Goal: Communication & Community: Answer question/provide support

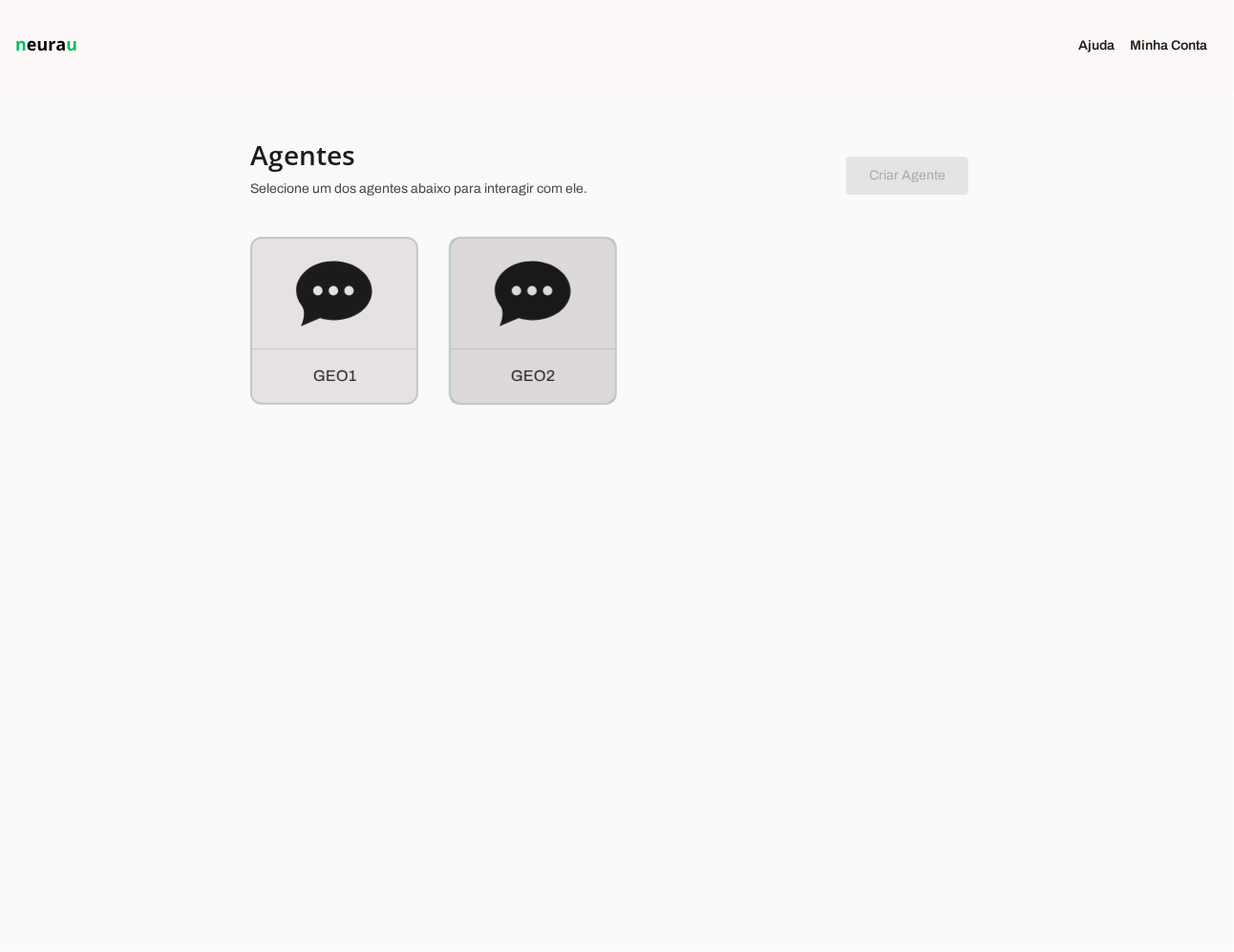
click at [532, 330] on icon at bounding box center [532, 293] width 77 height 77
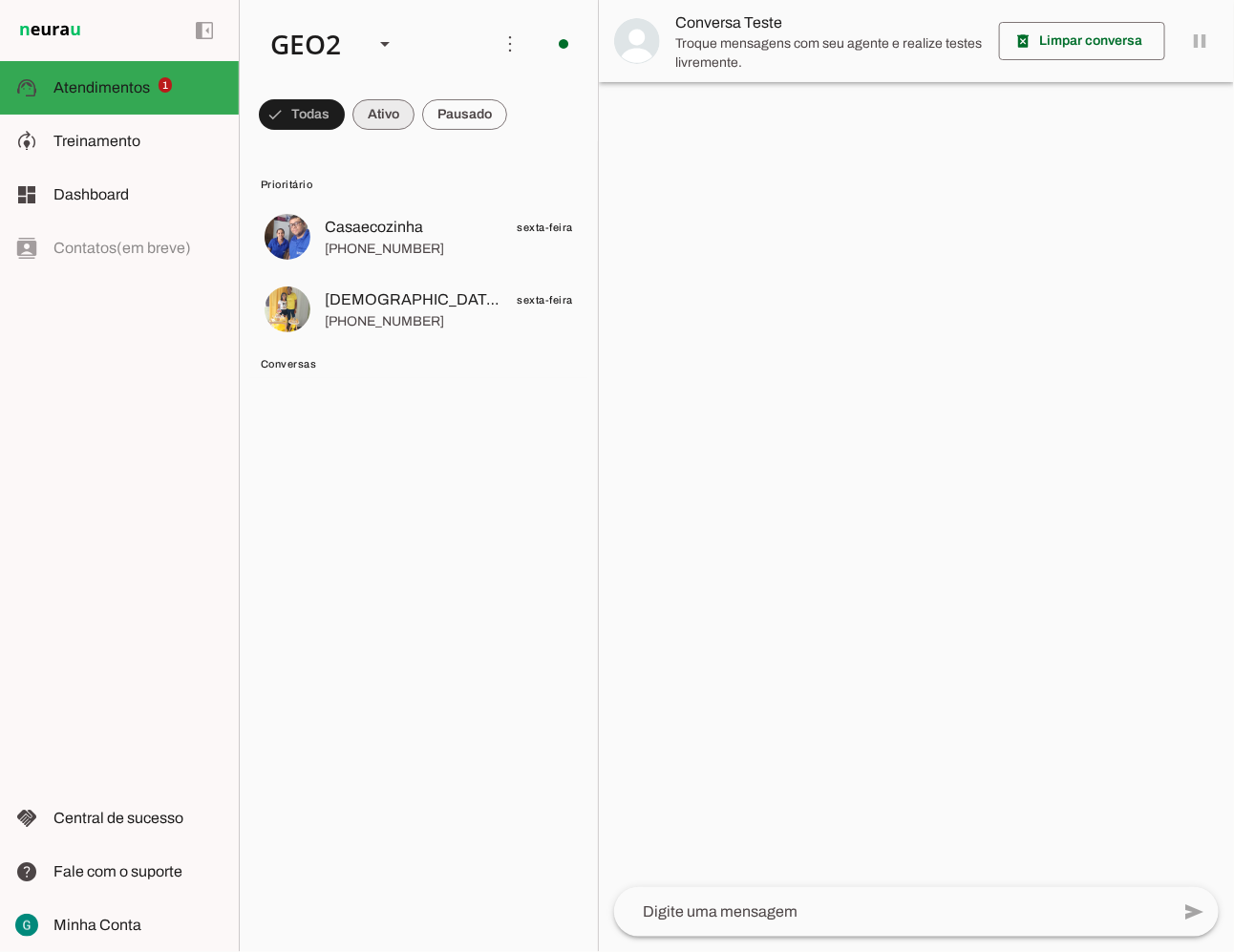
click at [398, 120] on span at bounding box center [383, 114] width 62 height 46
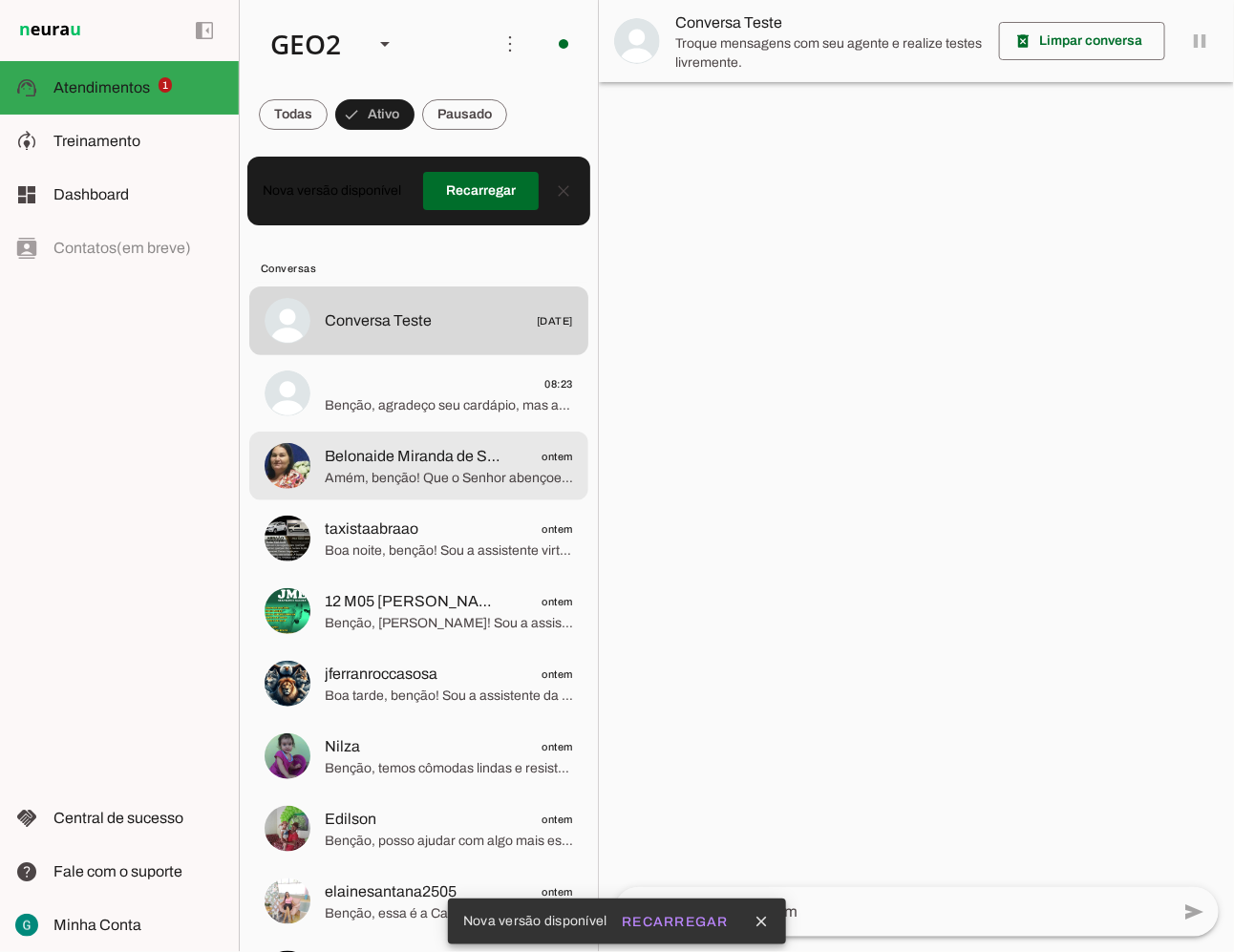
click at [397, 384] on span "08:23" at bounding box center [448, 383] width 248 height 24
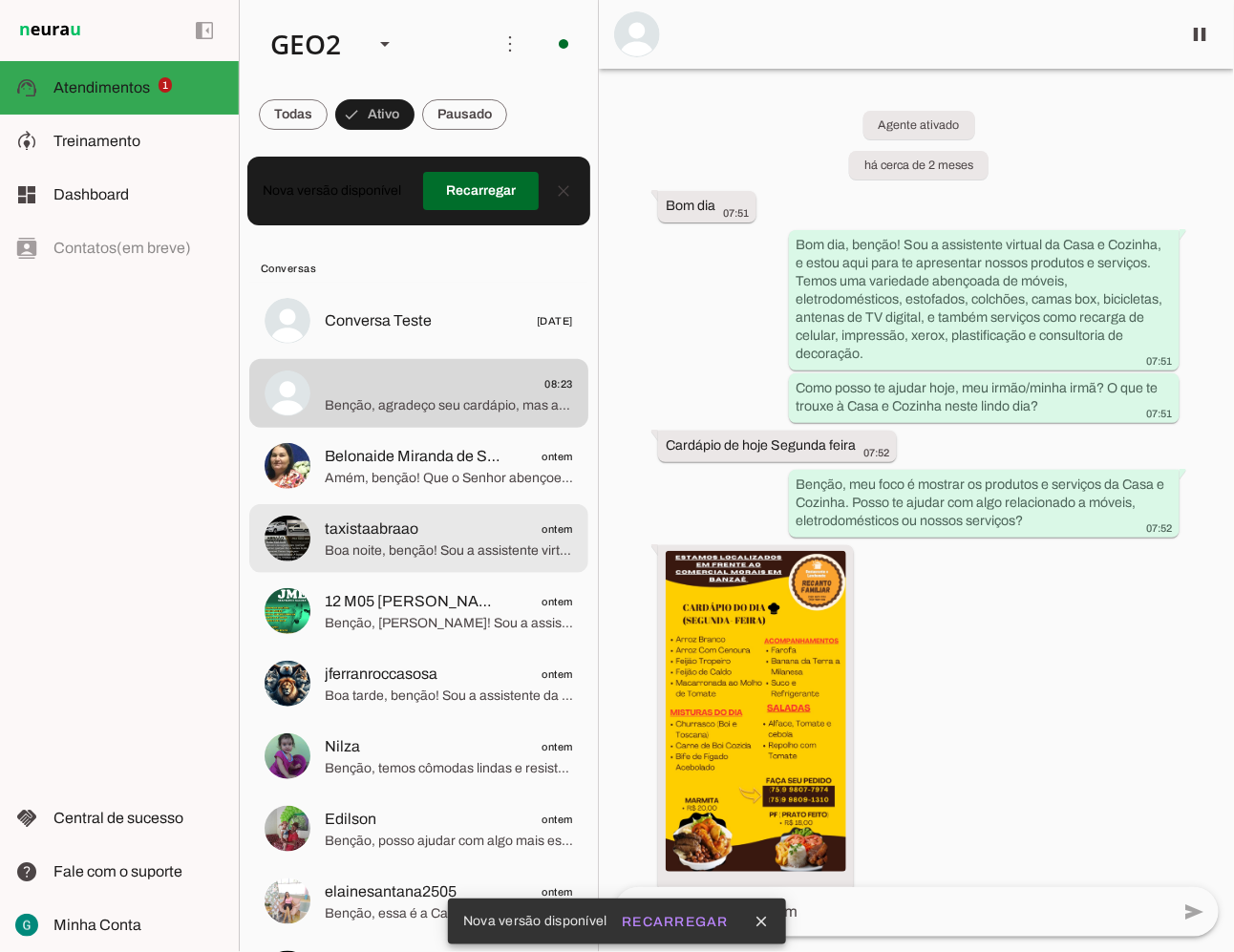
scroll to position [38207, 0]
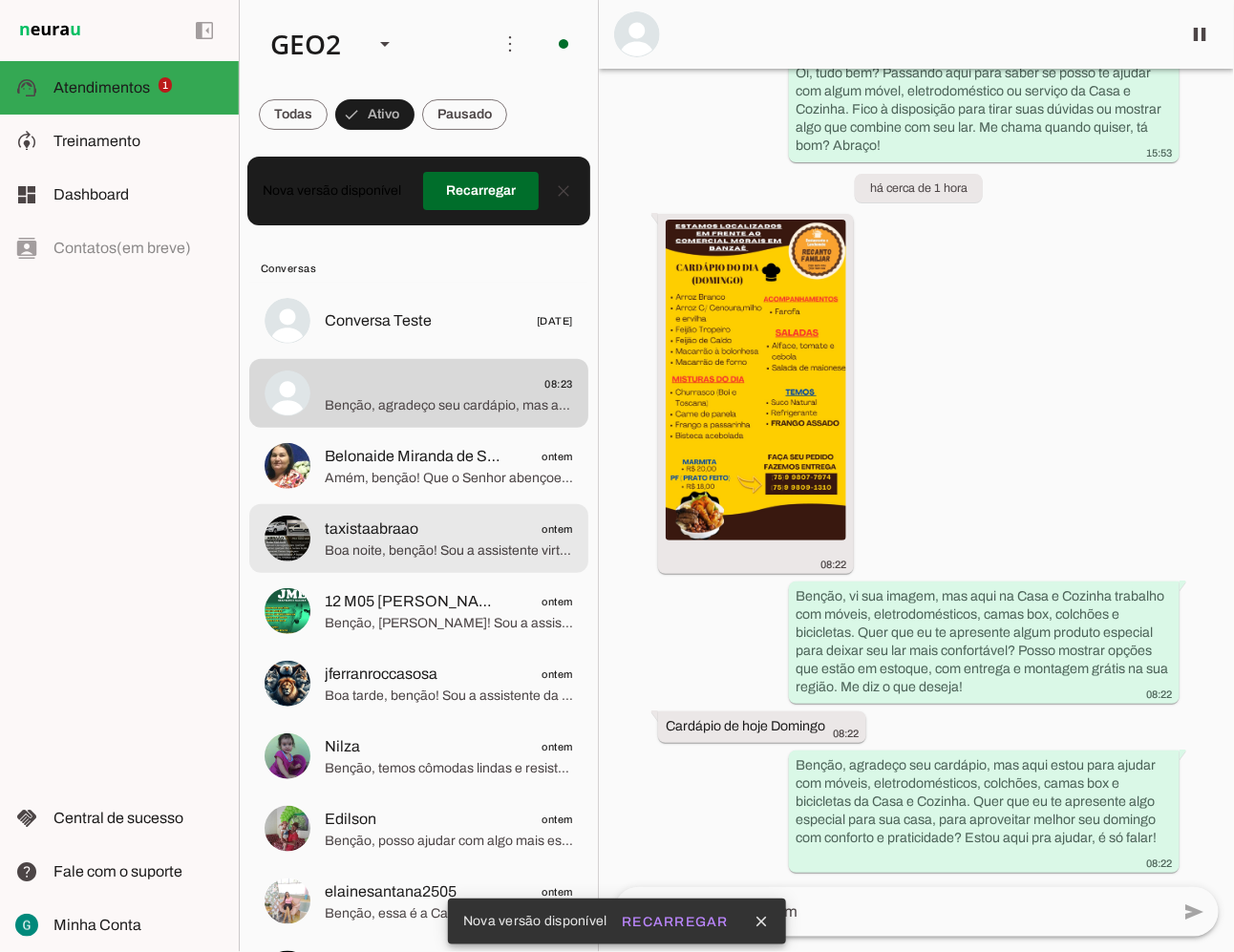
click at [432, 527] on span "taxistaabraao ontem" at bounding box center [448, 528] width 248 height 24
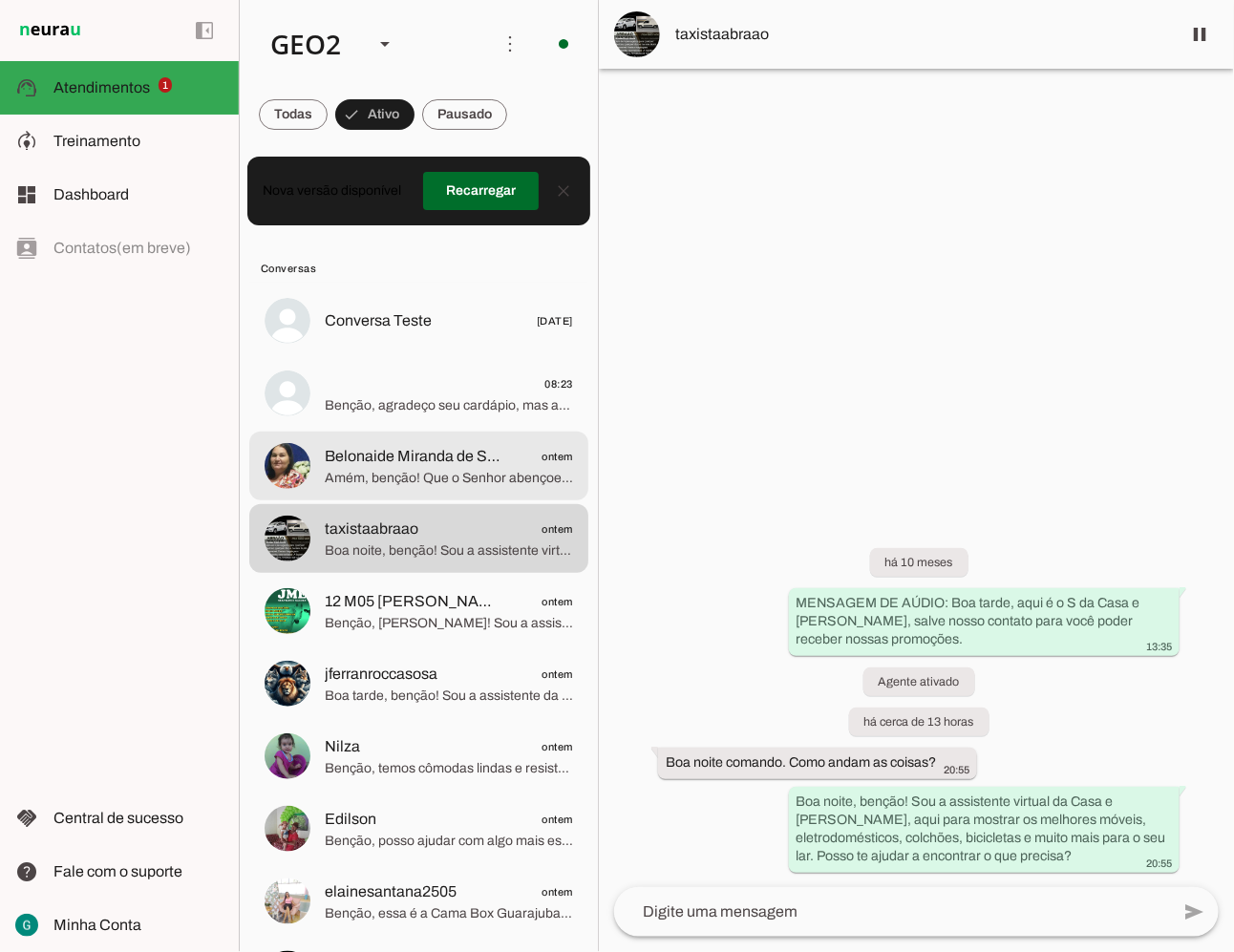
click at [411, 475] on span "Amém, benção! Que o Senhor abençoe seus dias com muita paz e alegria. Quando pr…" at bounding box center [448, 476] width 248 height 19
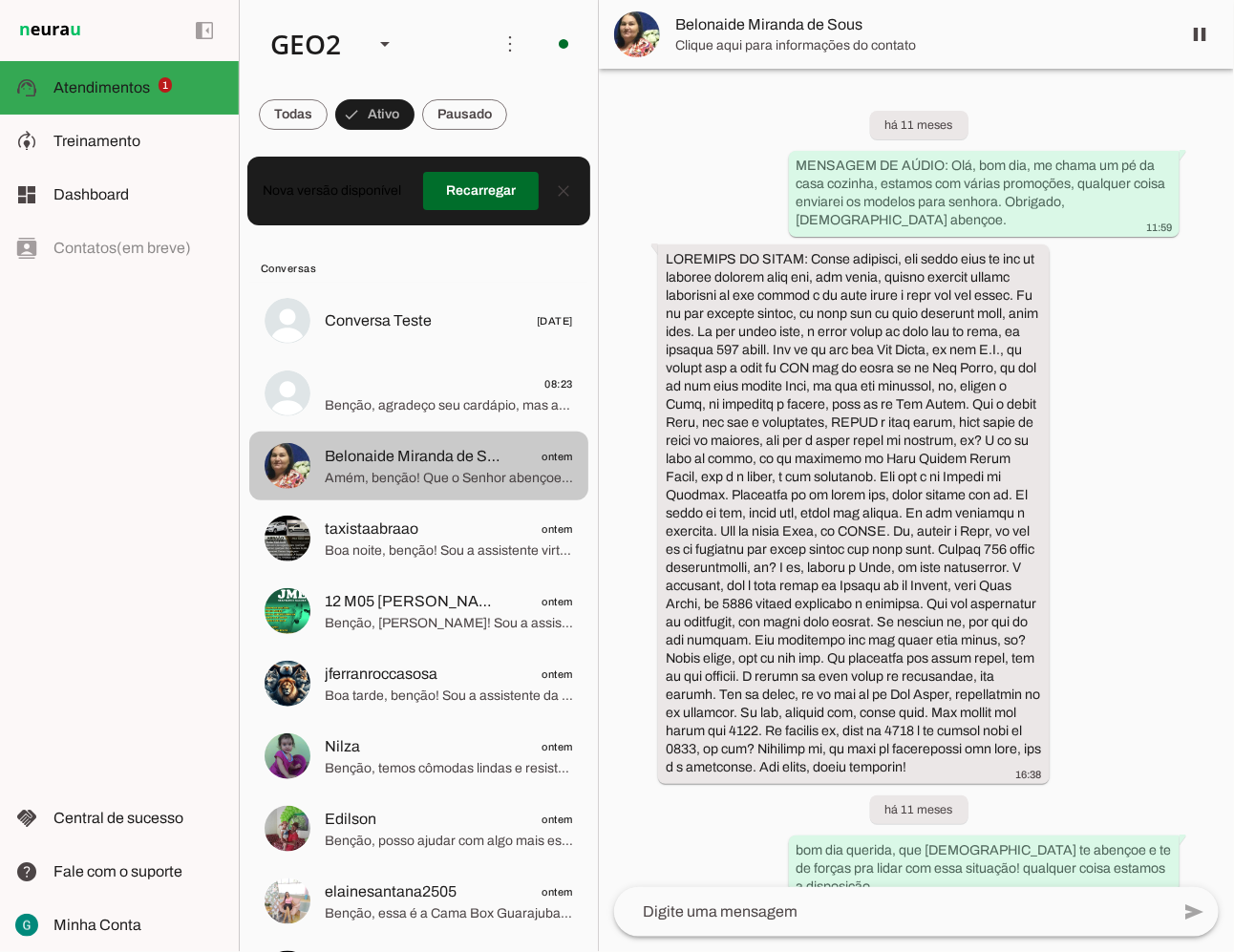
scroll to position [8726, 0]
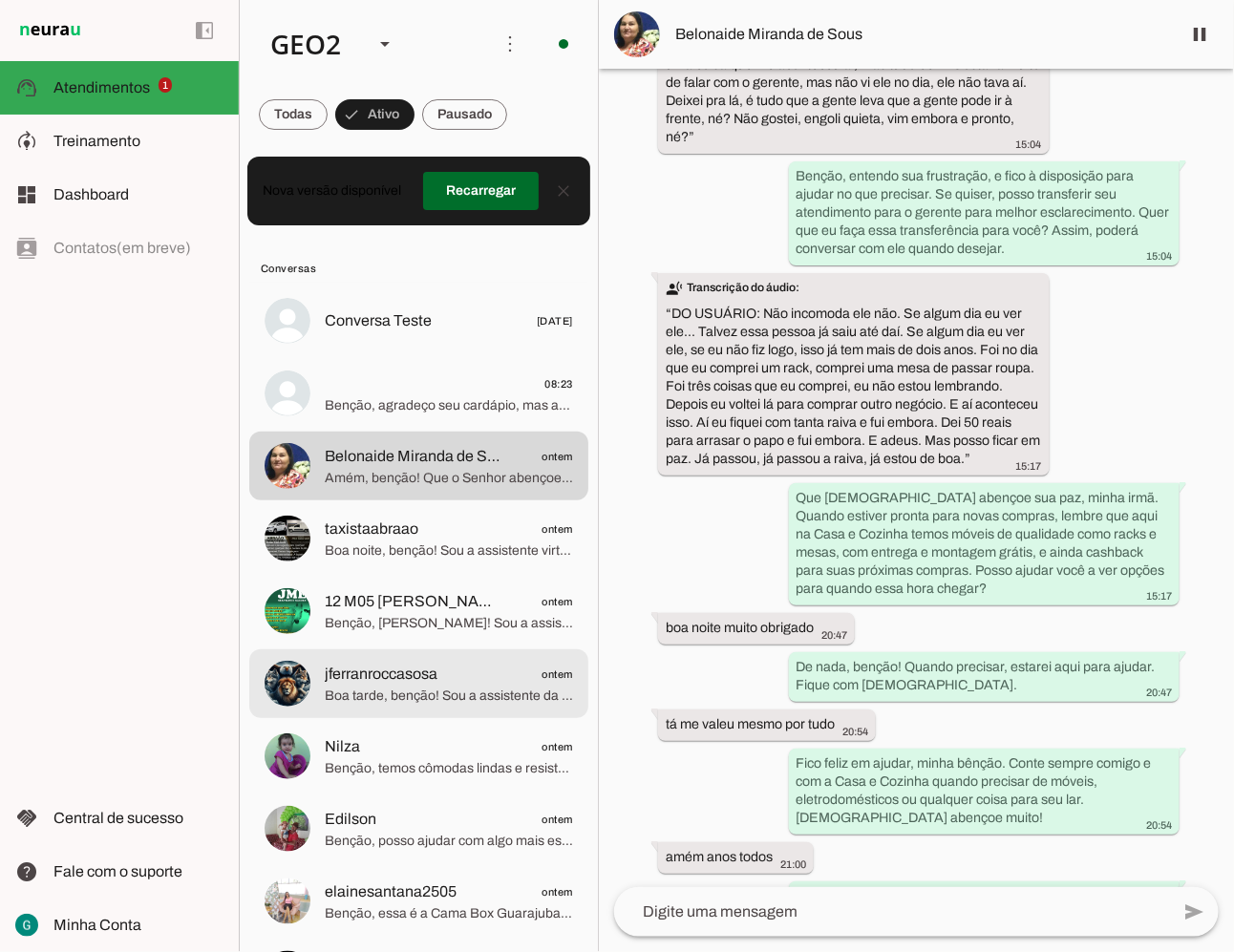
click at [433, 679] on span "jferranroccasosa" at bounding box center [380, 673] width 112 height 23
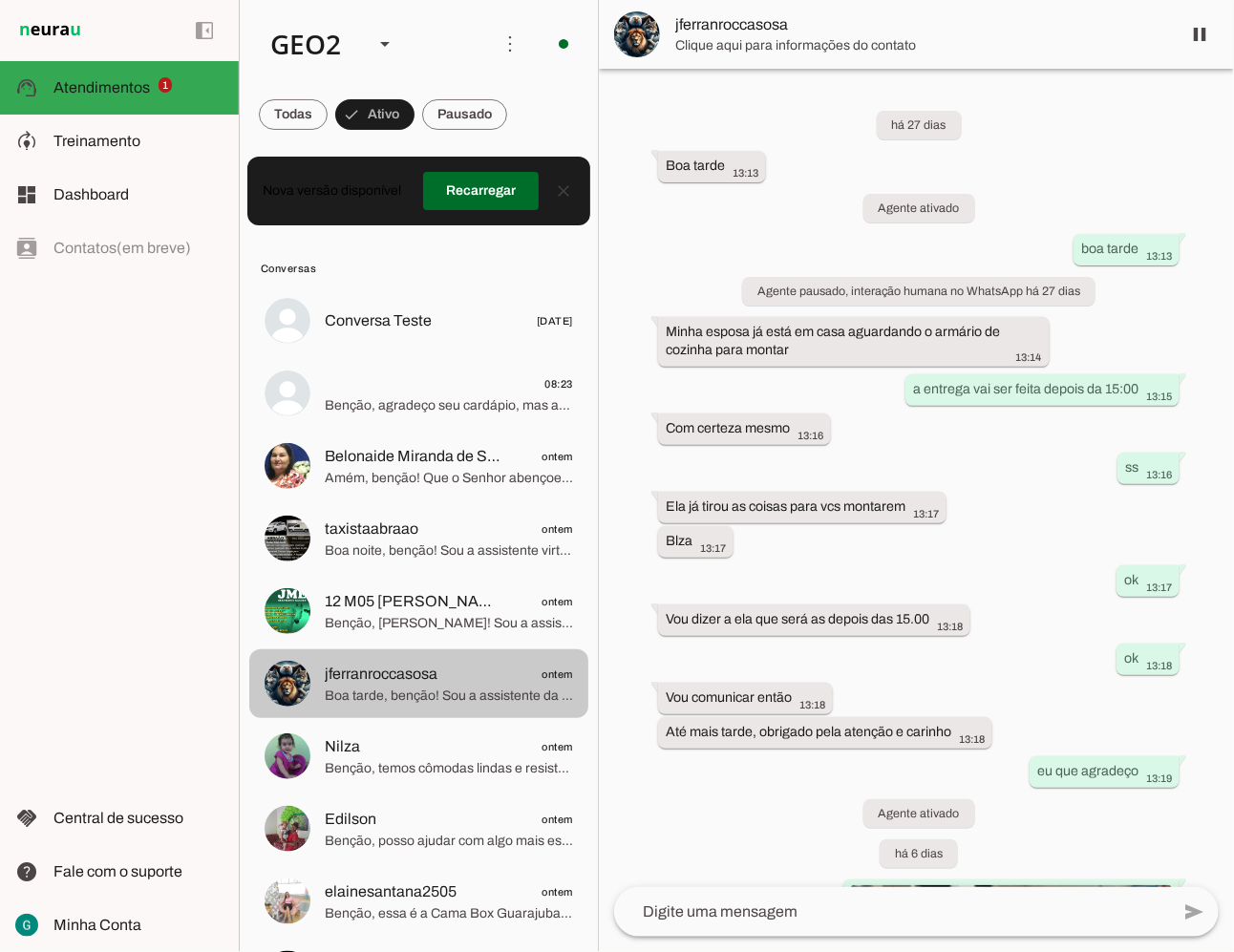
scroll to position [3776, 0]
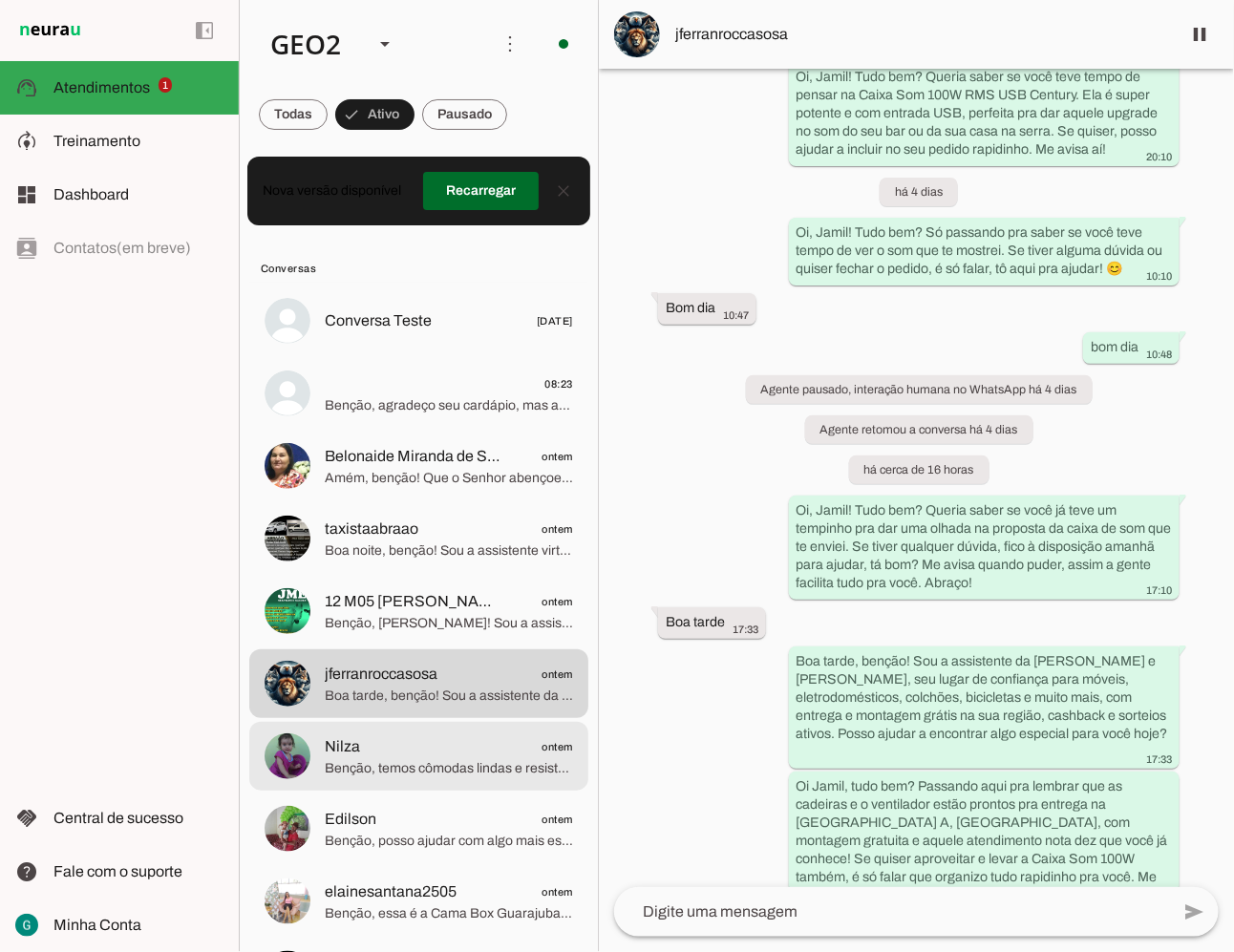
click at [449, 765] on span "Benção, temos cômodas lindas e resistentes! Por exemplo, a Cômoda Larissa 2 por…" at bounding box center [448, 767] width 248 height 19
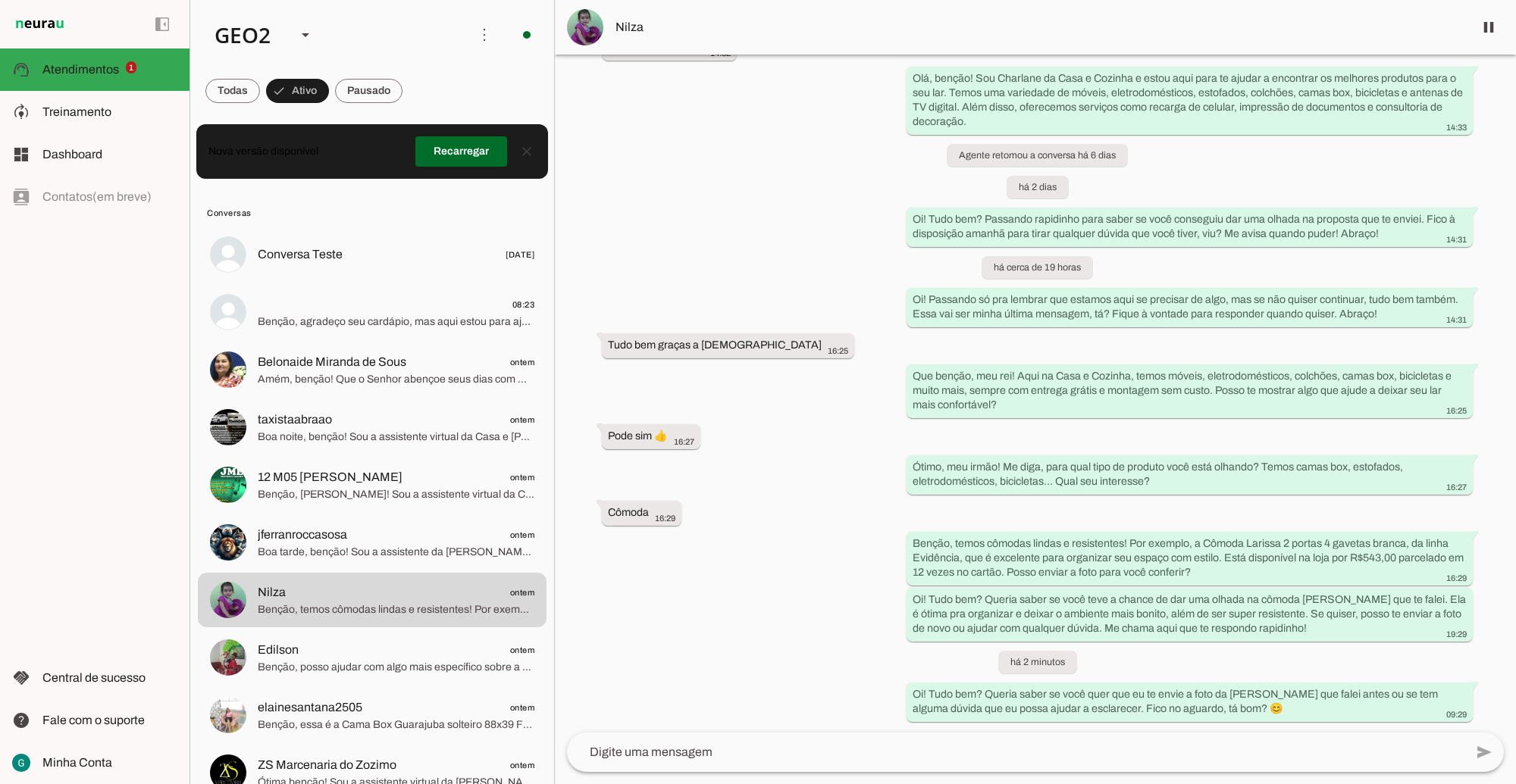
click at [775, 271] on div "há 6 dias 13:51 Agente ativado transcribe Transcrição do áudio: “ DO USUÁRIO: O…" at bounding box center [1035, 393] width 961 height 678
click at [792, 516] on div "há 6 dias 13:51 Agente ativado transcribe Transcrição do áudio: “ DO USUÁRIO: O…" at bounding box center [1035, 393] width 961 height 678
click at [700, 535] on div "há 6 dias 13:51 Agente ativado transcribe Transcrição do áudio: “ DO USUÁRIO: O…" at bounding box center [1035, 393] width 961 height 678
click at [366, 555] on span "Boa tarde, benção! Sou a assistente da [PERSON_NAME] e [PERSON_NAME], seu lugar…" at bounding box center [396, 551] width 276 height 15
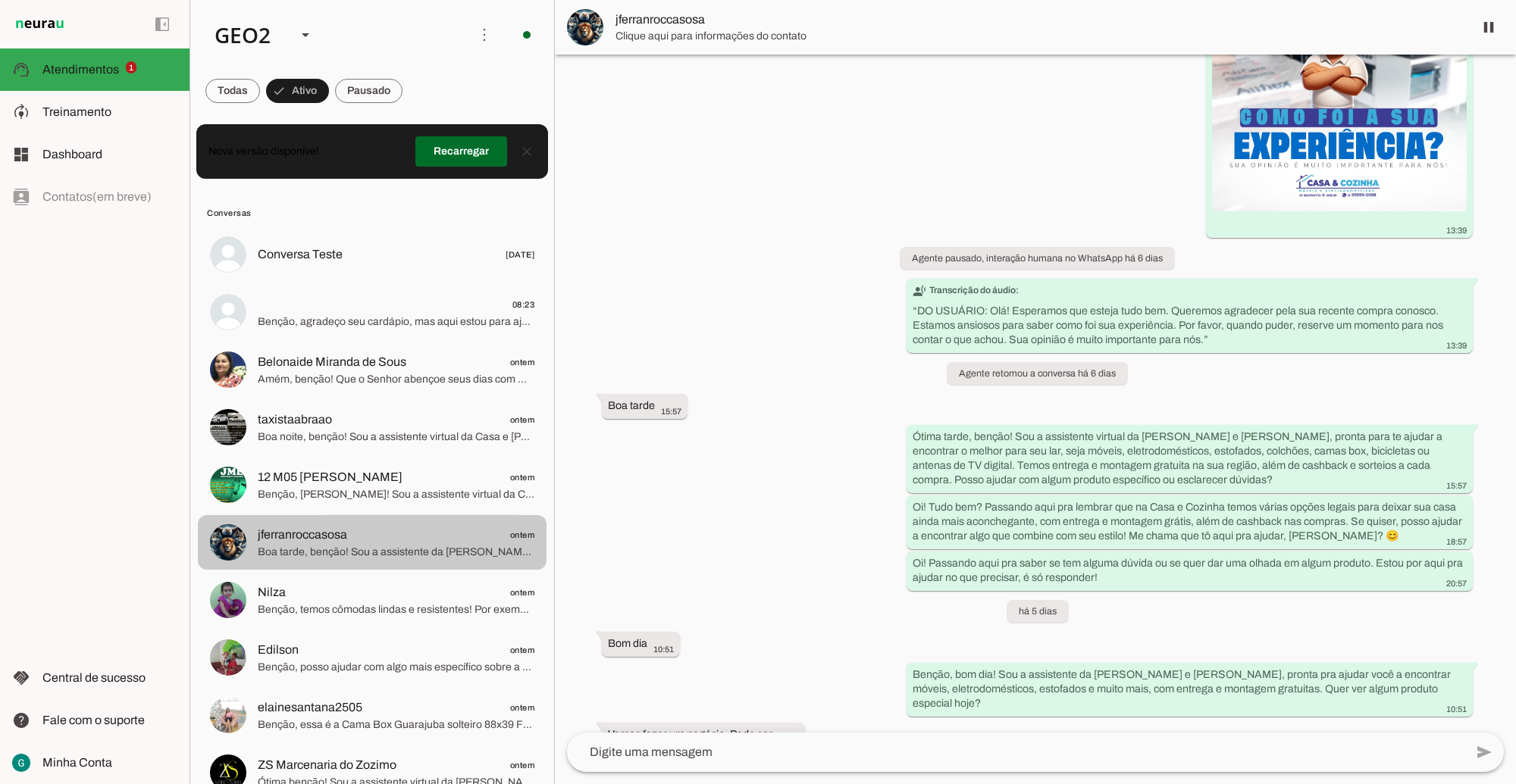
scroll to position [2392, 0]
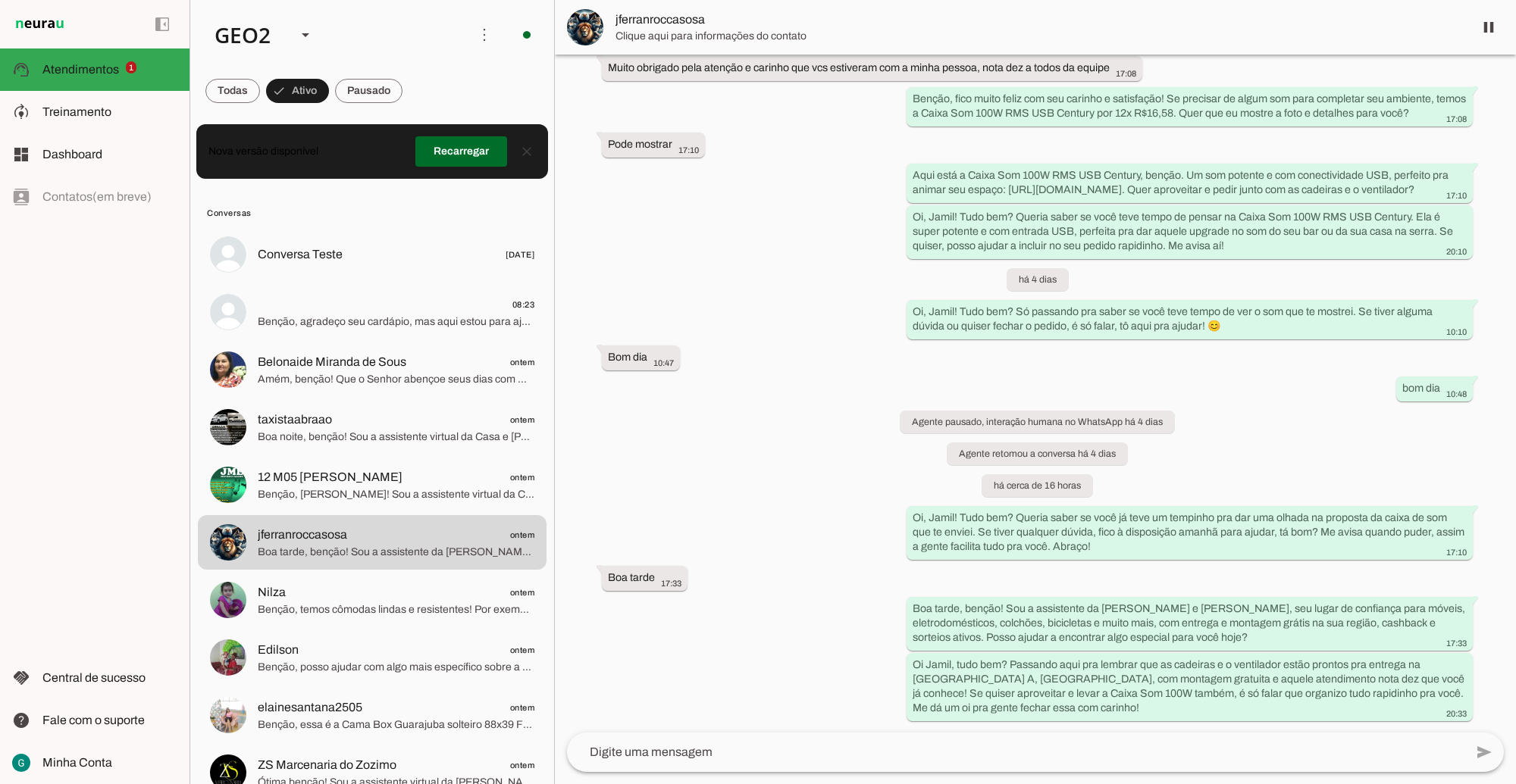
click at [979, 436] on div "há 27 dias Boa tarde 13:13 Agente ativado boa tarde 13:13 Agente pausado, inter…" at bounding box center [1035, 393] width 961 height 678
click at [748, 481] on div "há 27 dias Boa tarde 13:13 Agente ativado boa tarde 13:13 Agente pausado, inter…" at bounding box center [1035, 393] width 961 height 678
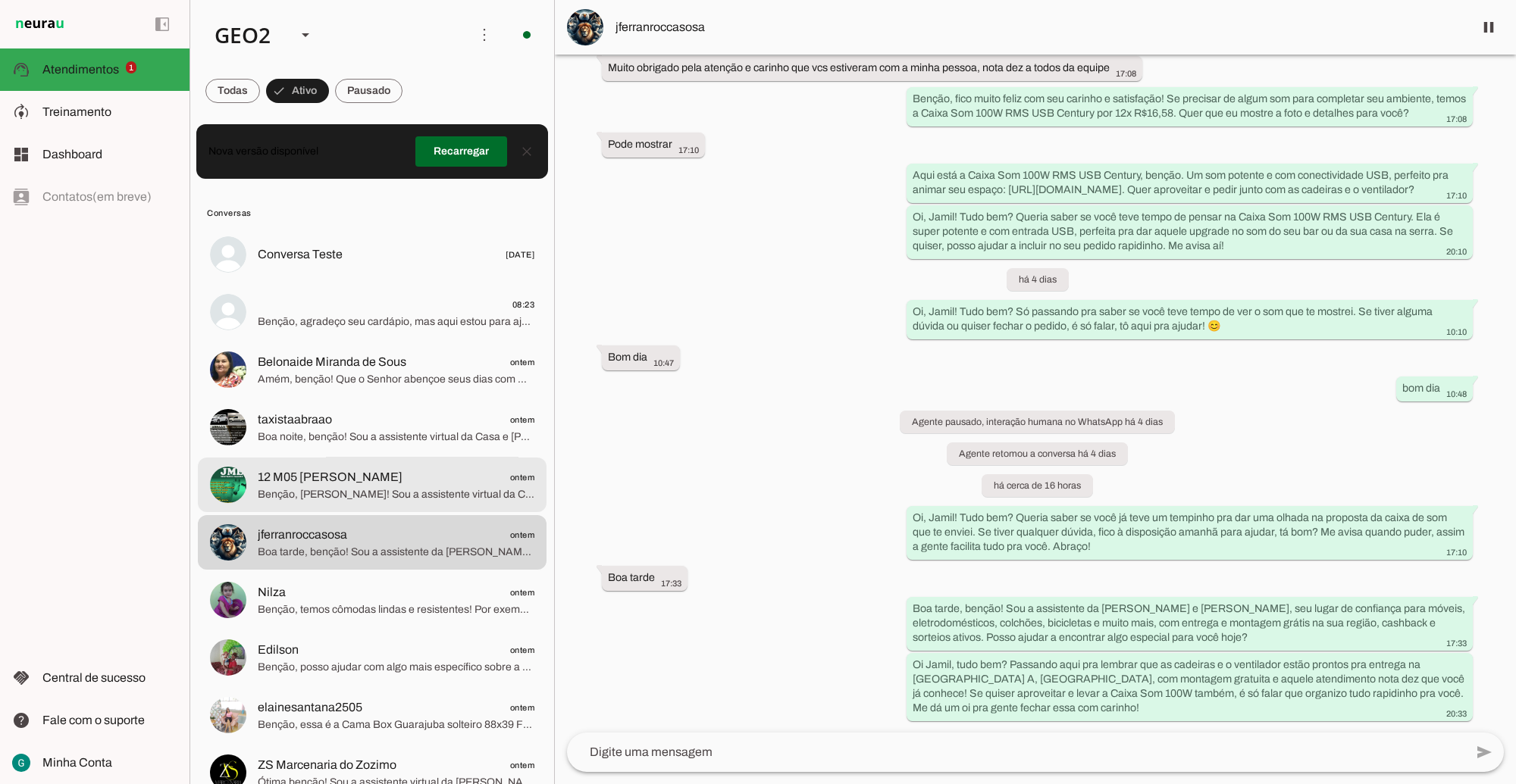
click at [394, 470] on span "12 M05 [PERSON_NAME]" at bounding box center [329, 477] width 145 height 18
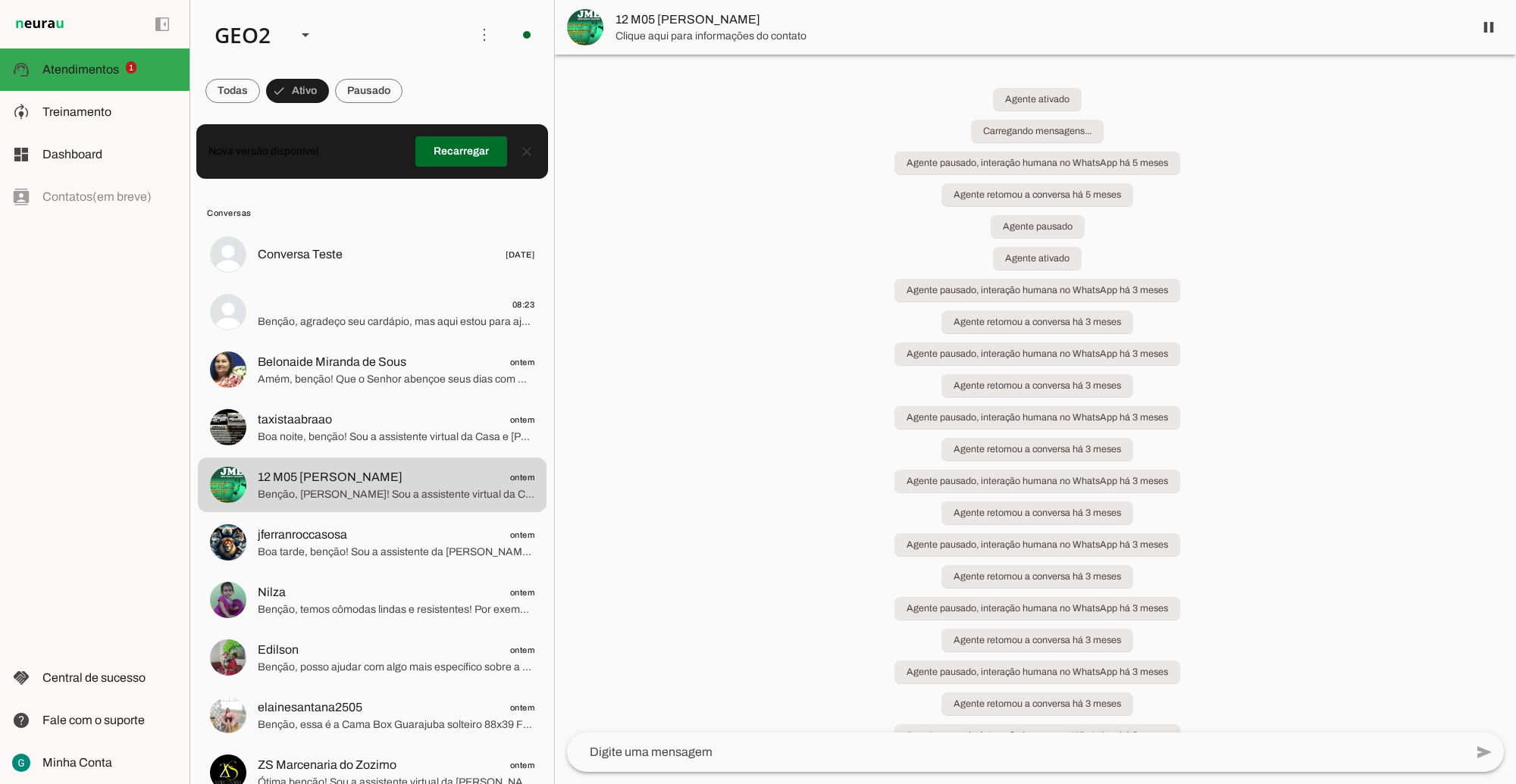
drag, startPoint x: 1373, startPoint y: 451, endPoint x: 1377, endPoint y: 443, distance: 8.9
click at [979, 445] on div "Agente ativado Carregando mensagens... Agente pausado, interação humana no What…" at bounding box center [1035, 393] width 961 height 678
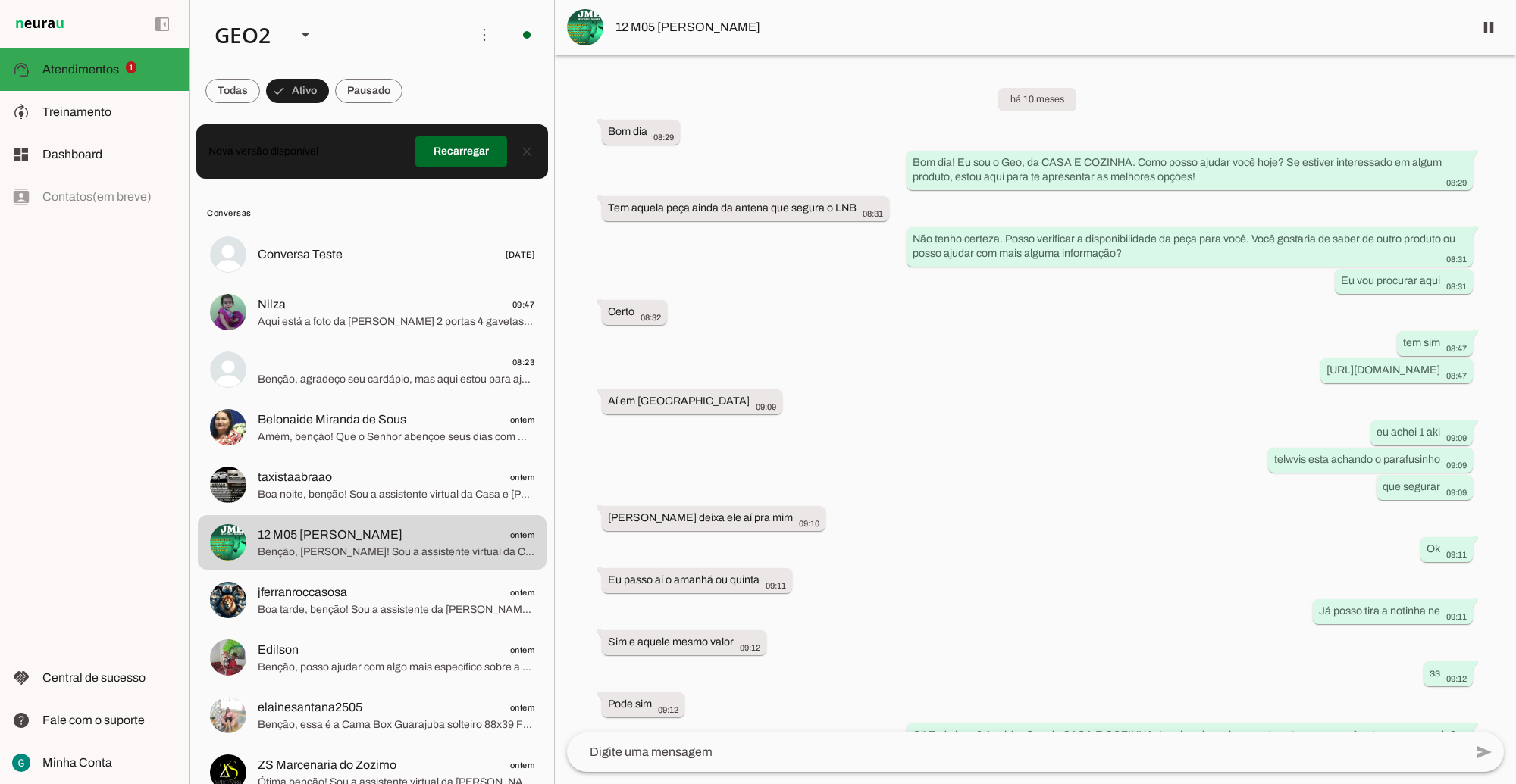
click at [979, 523] on div "há 10 meses Bom dia 08:29 Bom dia! Eu sou o Geo, da CASA E COZINHA. Como posso …" at bounding box center [1035, 393] width 961 height 678
click at [979, 565] on div "há 10 meses Bom dia 08:29 Bom dia! Eu sou o Geo, da CASA E COZINHA. Como posso …" at bounding box center [1035, 393] width 961 height 678
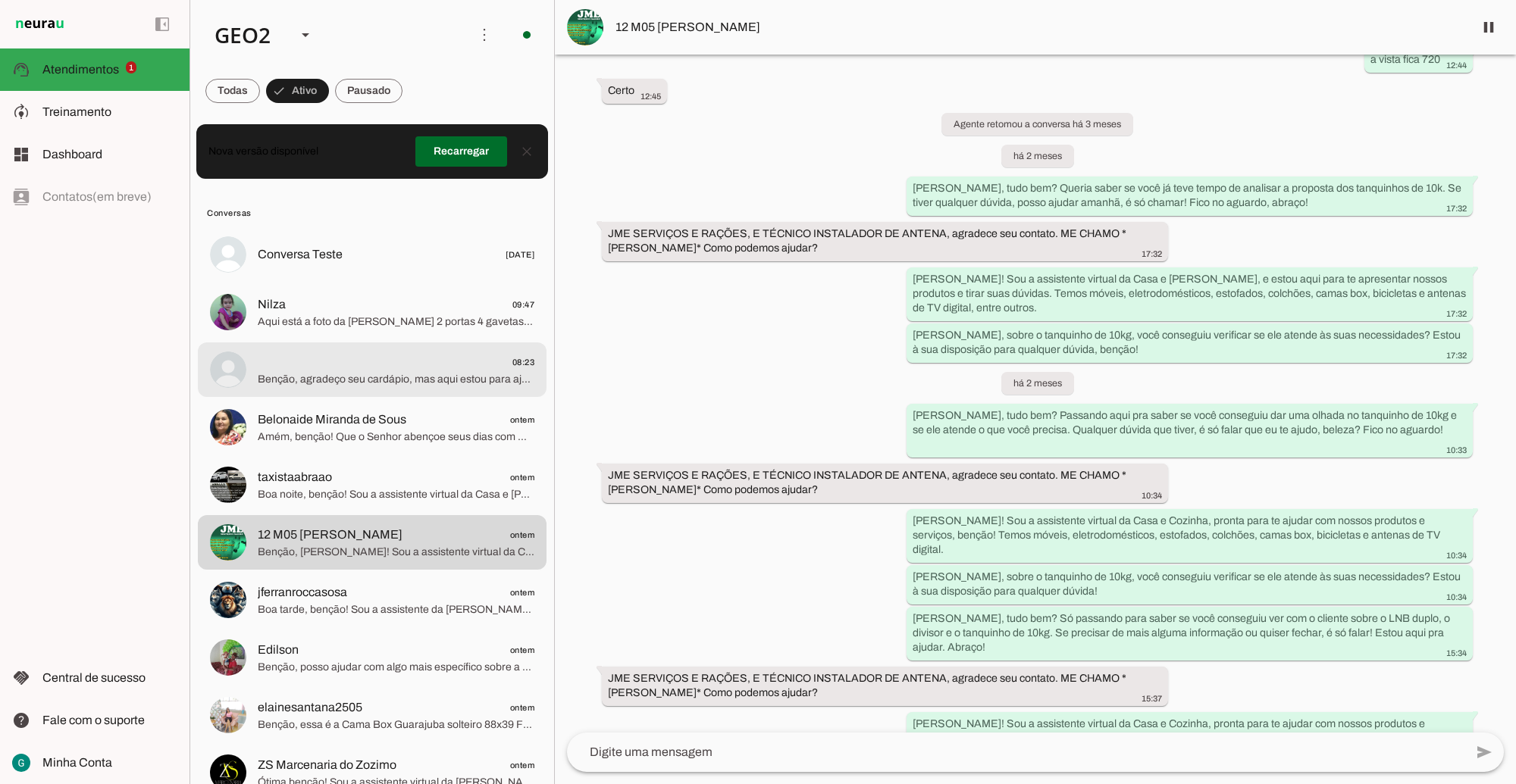
scroll to position [9863, 0]
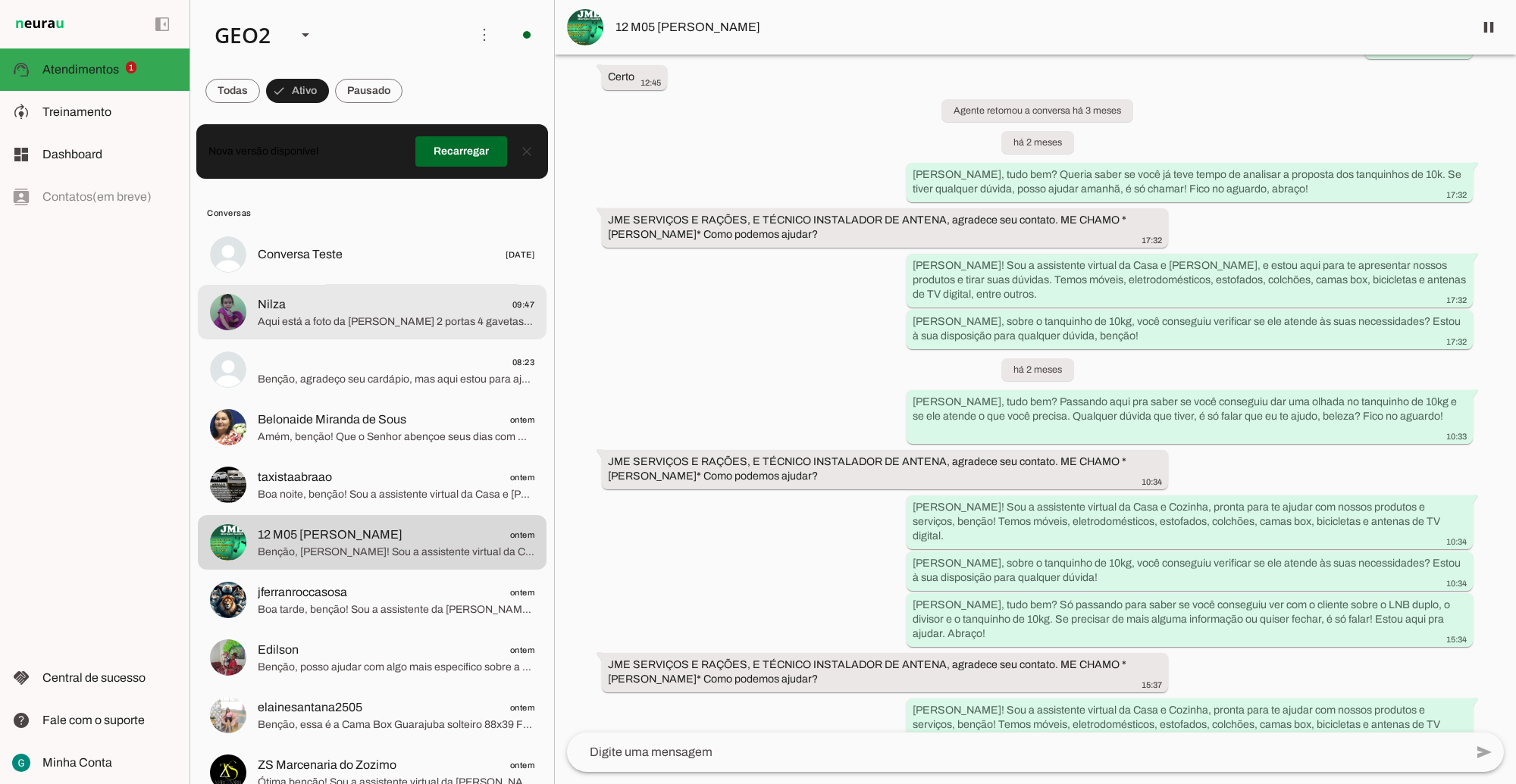
click at [304, 319] on span "Aqui está a foto da [PERSON_NAME] 2 portas 4 gavetas branca, da linha Evidência…" at bounding box center [396, 321] width 276 height 15
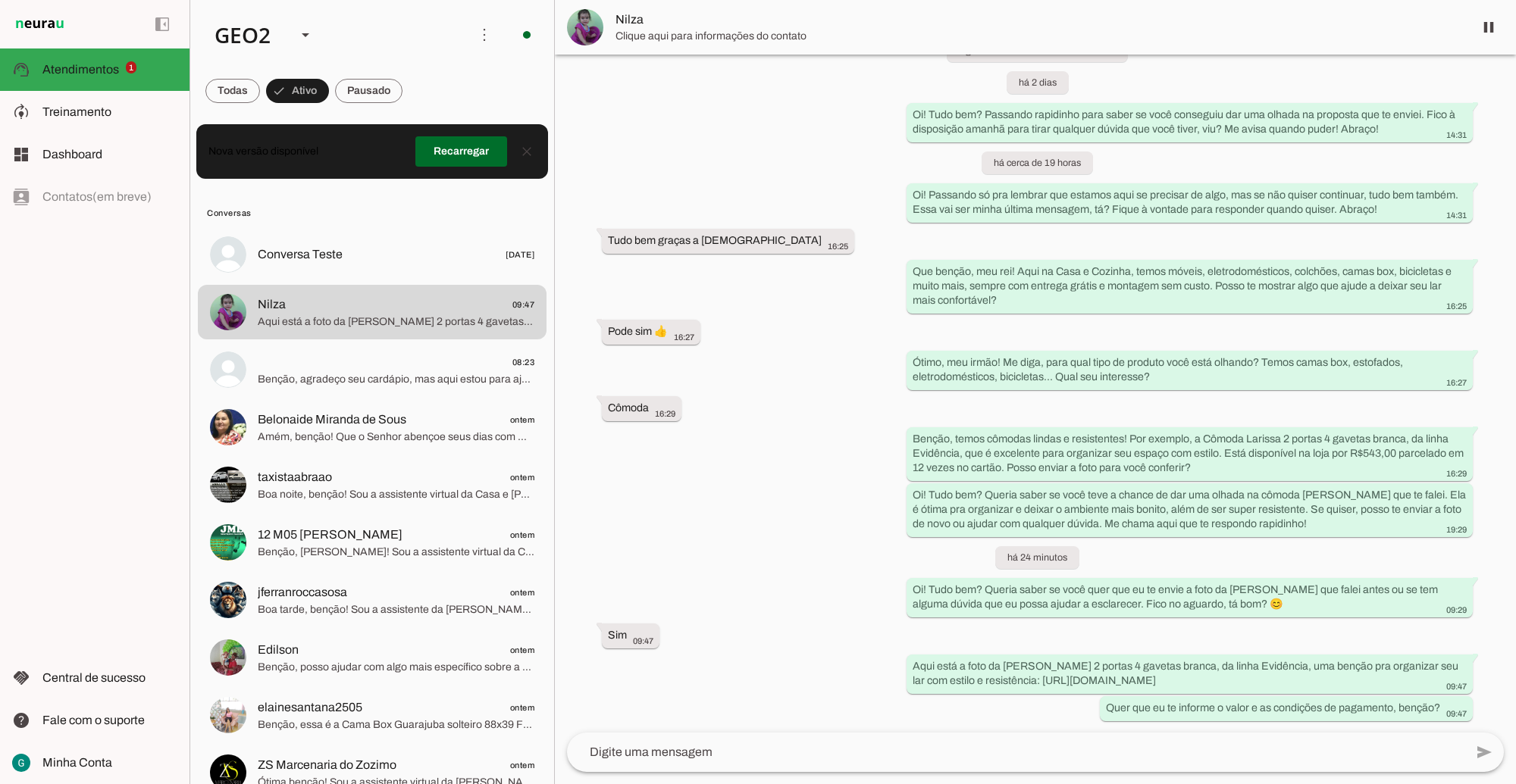
scroll to position [864, 0]
click at [800, 525] on div "há 6 dias 13:51 Agente ativado transcribe Transcrição do áudio: “ DO USUÁRIO: O…" at bounding box center [1035, 393] width 961 height 678
click at [444, 150] on span at bounding box center [461, 152] width 92 height 36
